Goal: Task Accomplishment & Management: Manage account settings

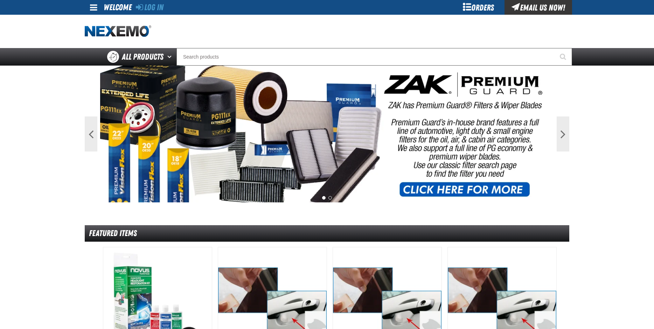
click at [149, 2] on div "Log In" at bounding box center [150, 7] width 28 height 15
click at [151, 6] on link "Log In" at bounding box center [150, 7] width 28 height 10
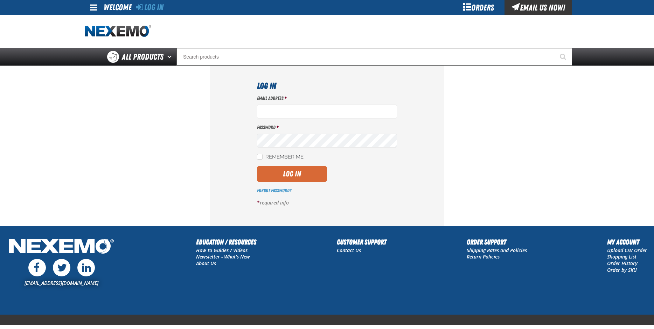
type input "mlugari@crowntoyotascion.com"
click at [268, 176] on button "Log In" at bounding box center [292, 173] width 70 height 15
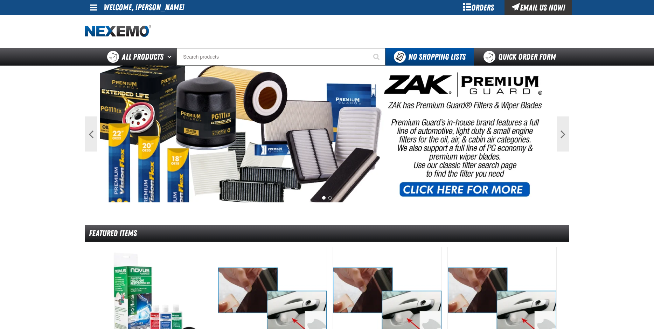
click at [91, 6] on span at bounding box center [93, 7] width 7 height 8
click at [99, 20] on link "My Account My Account" at bounding box center [103, 21] width 31 height 7
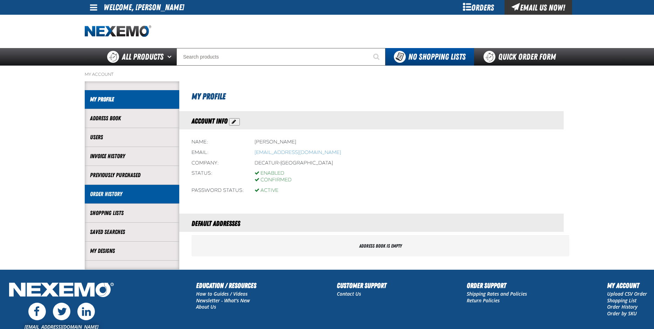
click at [103, 193] on link "Order History" at bounding box center [132, 194] width 84 height 8
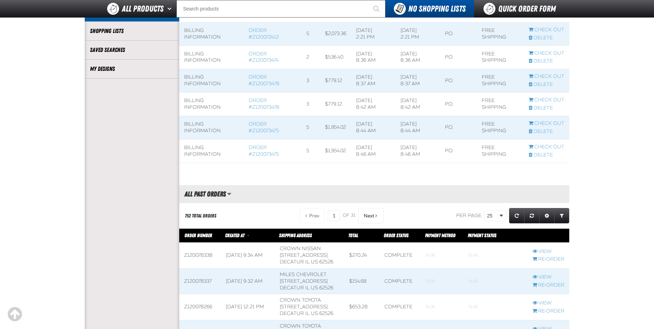
scroll to position [245, 0]
